Goal: Find specific page/section

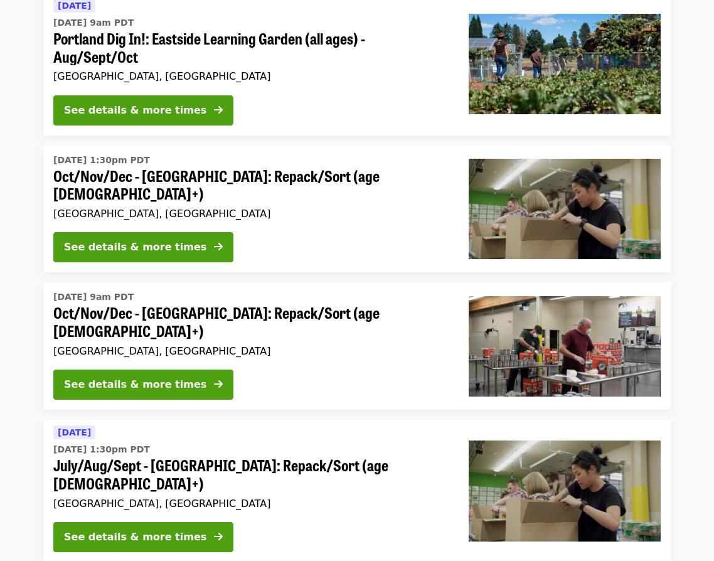
scroll to position [38, 0]
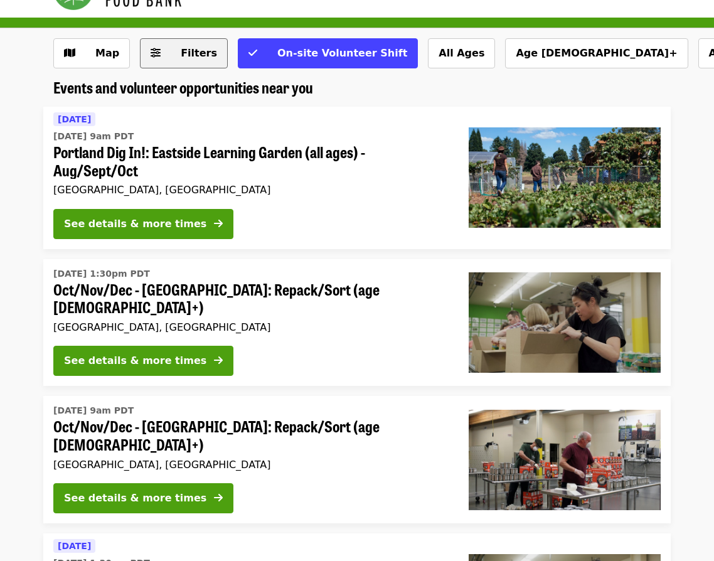
click at [143, 54] on button "Filters" at bounding box center [184, 53] width 88 height 30
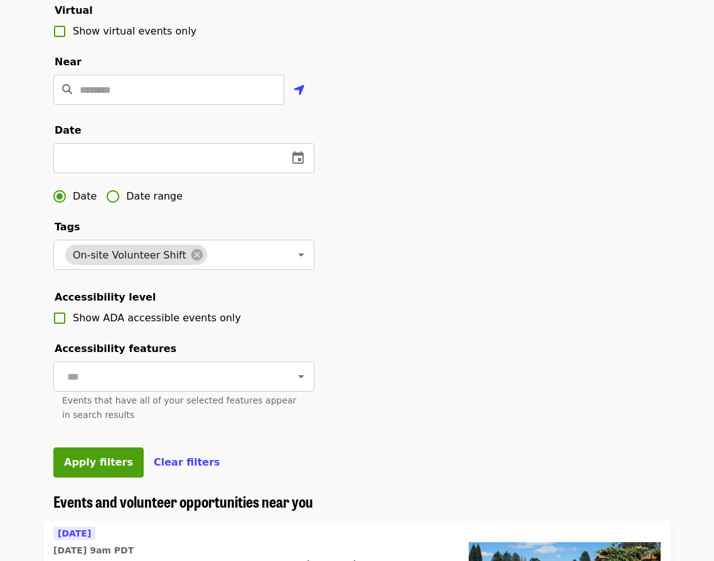
scroll to position [280, 0]
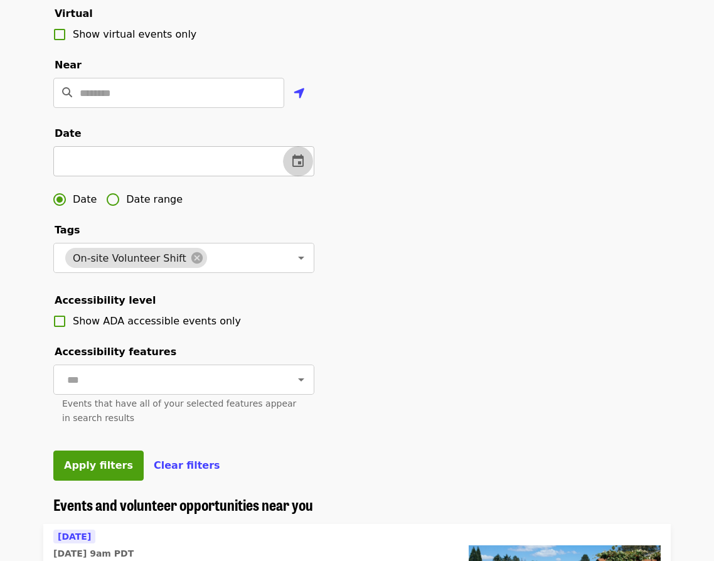
click at [293, 165] on icon "change date" at bounding box center [297, 160] width 11 height 13
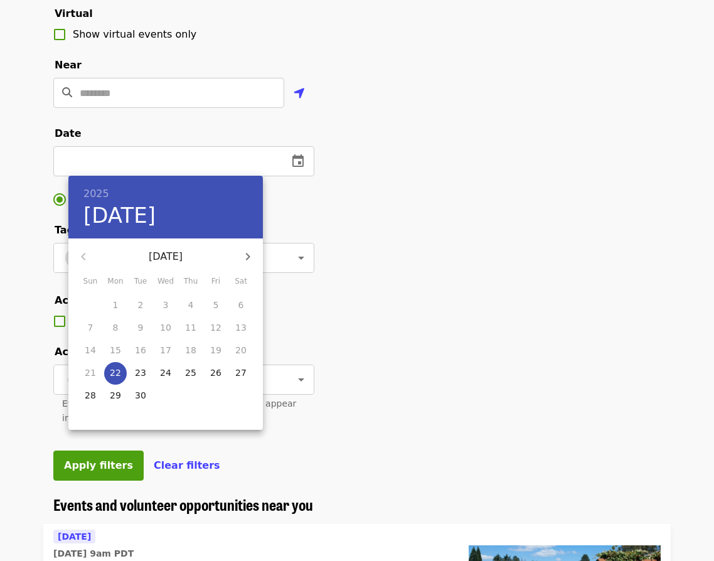
click at [246, 255] on icon "button" at bounding box center [247, 256] width 15 height 15
click at [193, 304] on span "1" at bounding box center [190, 305] width 23 height 13
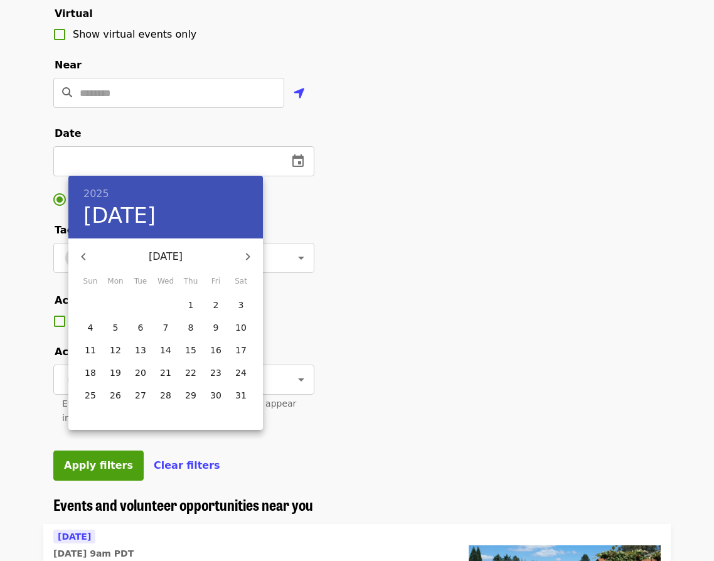
type input "**********"
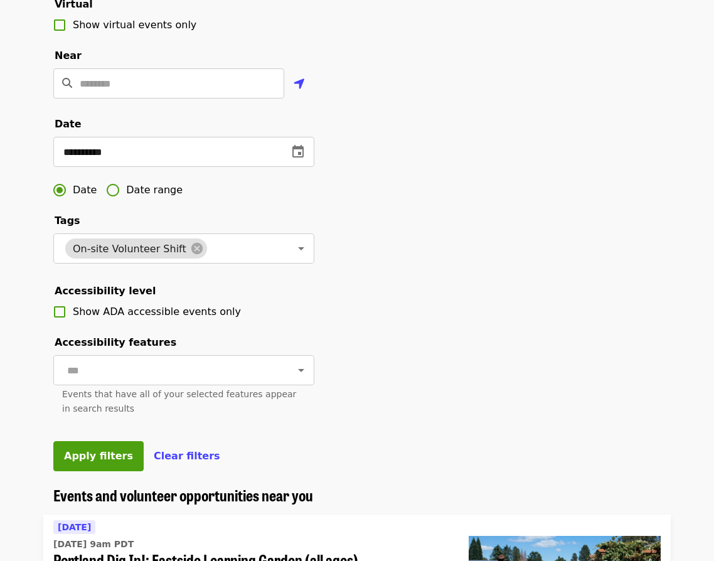
scroll to position [291, 0]
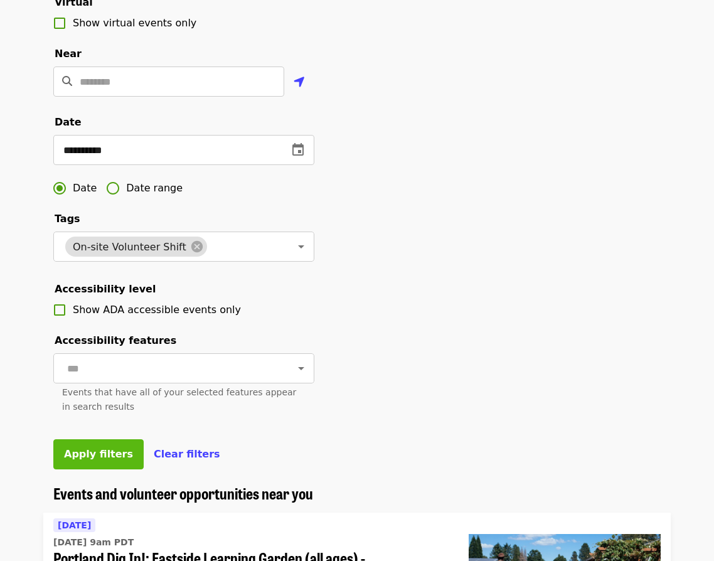
click at [87, 448] on span "Apply filters" at bounding box center [98, 454] width 69 height 12
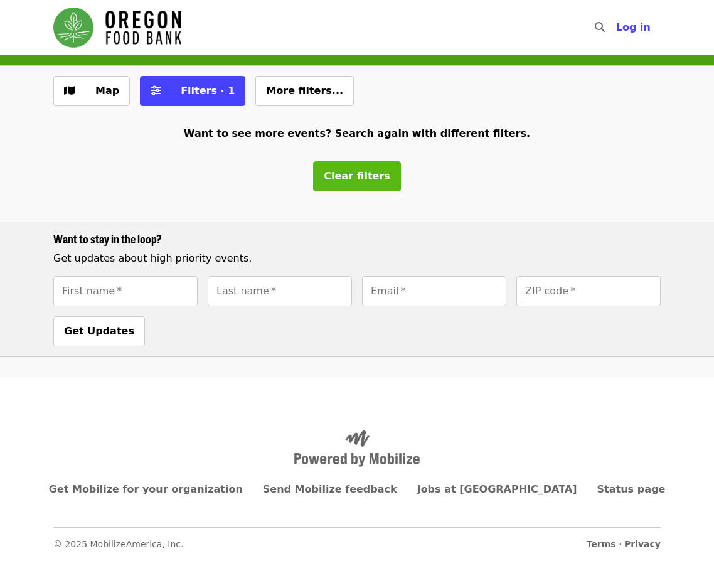
click at [336, 186] on button "Clear filters" at bounding box center [357, 176] width 88 height 30
